Goal: Check status: Check status

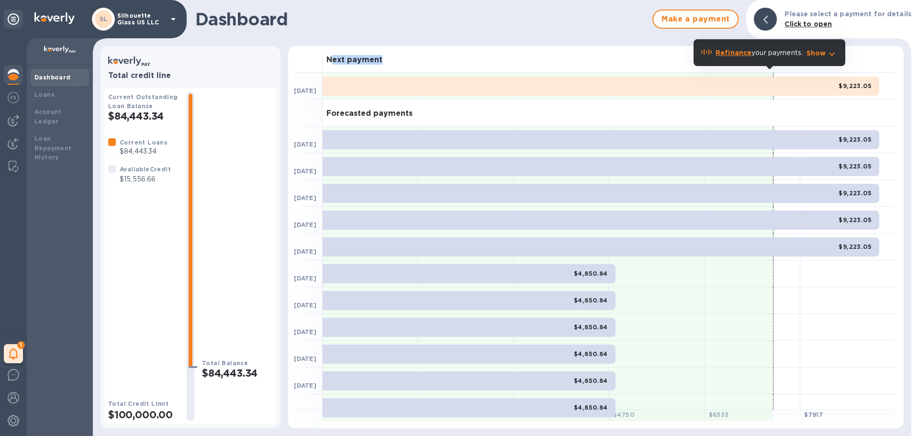
drag, startPoint x: 334, startPoint y: 61, endPoint x: 394, endPoint y: 56, distance: 59.6
click at [394, 56] on div "Next payment" at bounding box center [610, 59] width 574 height 27
drag, startPoint x: 397, startPoint y: 59, endPoint x: 321, endPoint y: 59, distance: 76.1
click at [321, 59] on div "Next payment" at bounding box center [592, 59] width 608 height 27
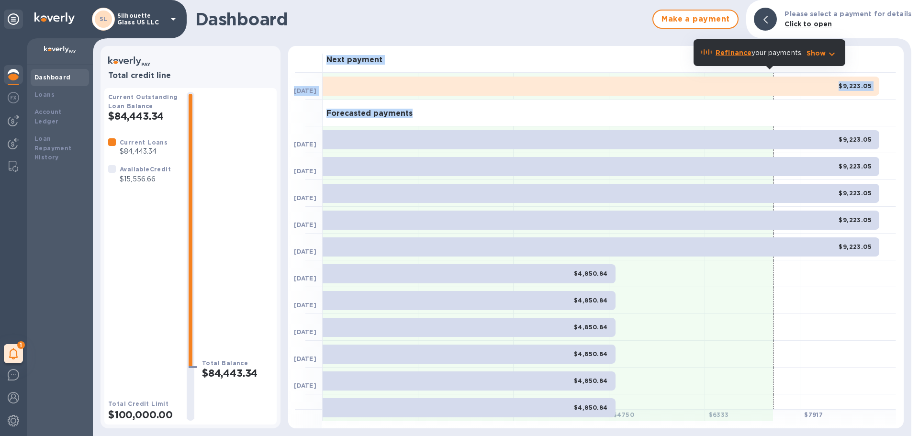
drag, startPoint x: 423, startPoint y: 107, endPoint x: 305, endPoint y: 45, distance: 133.9
click at [305, 45] on div "Dashboard Make a payment Please select a payment for details Click to open Tota…" at bounding box center [502, 218] width 819 height 436
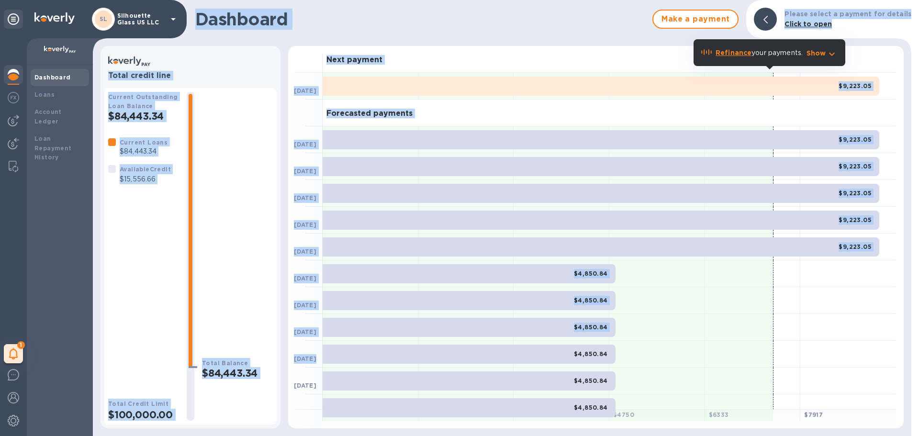
drag, startPoint x: 199, startPoint y: 20, endPoint x: 581, endPoint y: 385, distance: 528.0
click at [581, 385] on div "Dashboard Make a payment Please select a payment for details Click to open Tota…" at bounding box center [502, 218] width 819 height 436
click at [459, 32] on div "Dashboard Make a payment Please select a payment for details Click to open" at bounding box center [502, 19] width 819 height 38
